Goal: Task Accomplishment & Management: Use online tool/utility

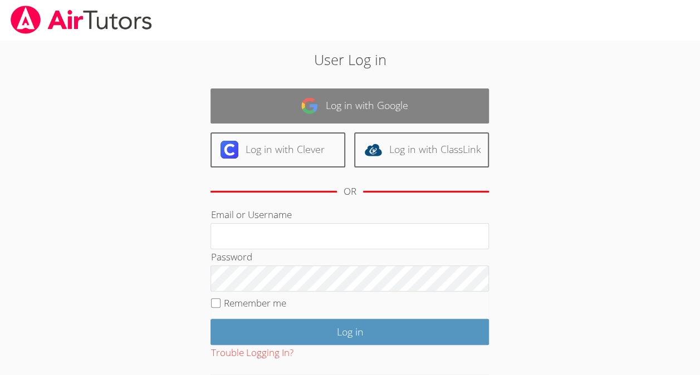
click at [411, 91] on link "Log in with Google" at bounding box center [349, 106] width 278 height 35
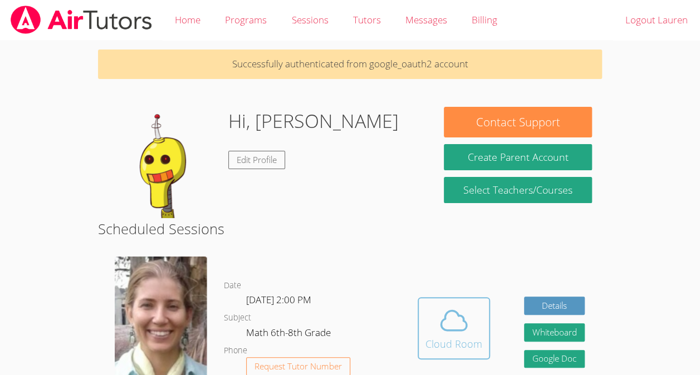
click at [467, 325] on icon at bounding box center [453, 320] width 31 height 31
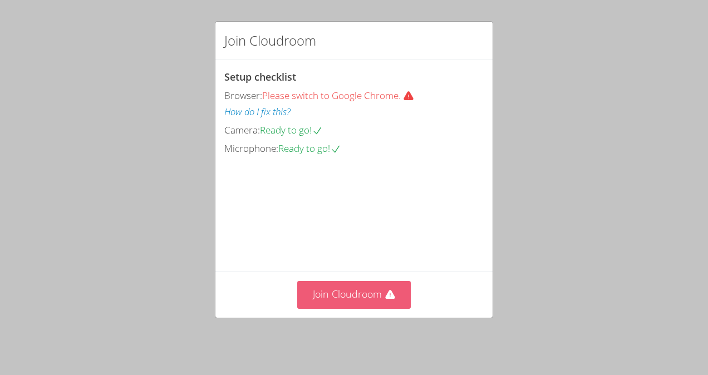
click at [354, 305] on button "Join Cloudroom" at bounding box center [354, 294] width 114 height 27
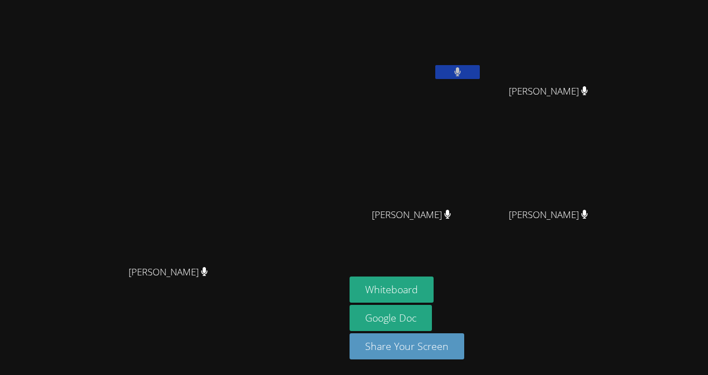
click at [89, 135] on video at bounding box center [172, 165] width 167 height 189
click at [89, 149] on video at bounding box center [172, 165] width 167 height 189
click at [177, 365] on div "Diana Andrade Diana Andrade" at bounding box center [172, 187] width 336 height 366
click at [114, 349] on div "Diana Andrade Diana Andrade" at bounding box center [172, 187] width 336 height 366
click at [65, 328] on div "Diana Andrade Diana Andrade" at bounding box center [172, 187] width 336 height 366
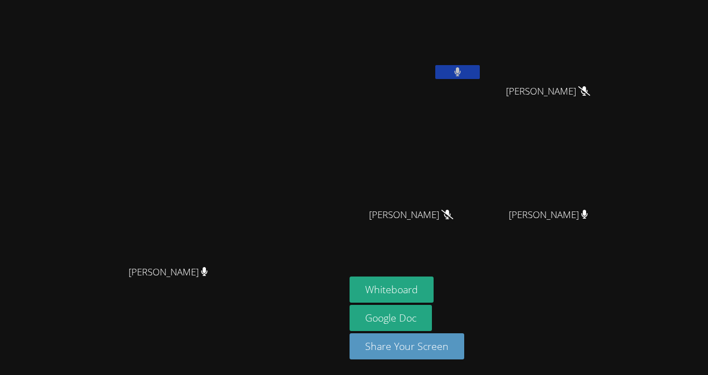
click at [63, 329] on div "Diana Andrade Diana Andrade" at bounding box center [172, 187] width 336 height 366
click at [62, 370] on div "Diana Andrade Diana Andrade" at bounding box center [172, 187] width 336 height 366
click at [62, 328] on div "Diana Andrade Diana Andrade" at bounding box center [172, 187] width 336 height 366
click at [434, 295] on button "Whiteboard" at bounding box center [392, 290] width 84 height 26
click at [434, 292] on button "Whiteboard" at bounding box center [392, 290] width 84 height 26
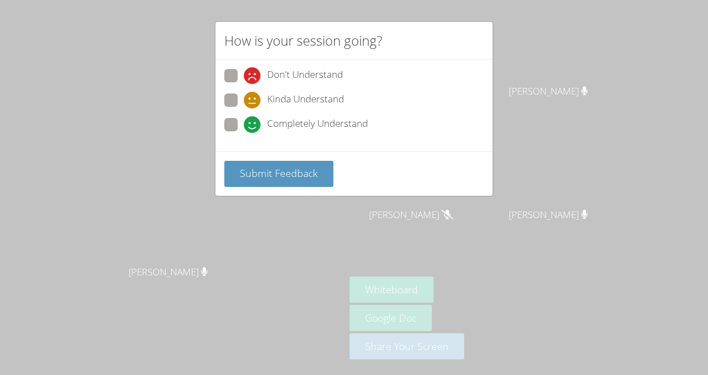
click at [541, 62] on div "How is your session going? Don't Understand Kinda Understand Completely Underst…" at bounding box center [354, 187] width 708 height 375
click at [504, 158] on div "How is your session going? Don't Understand Kinda Understand Completely Underst…" at bounding box center [354, 187] width 708 height 375
click at [223, 104] on div "Don't Understand Kinda Understand Completely Understand" at bounding box center [353, 105] width 277 height 91
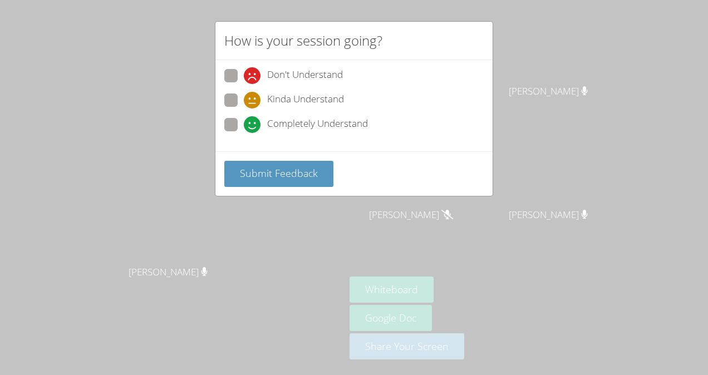
click at [244, 109] on span at bounding box center [244, 109] width 0 height 0
click at [244, 97] on input "Kinda Understand" at bounding box center [248, 98] width 9 height 9
radio input "true"
click at [251, 179] on button "Submit Feedback" at bounding box center [278, 174] width 109 height 26
